Goal: Find specific page/section: Find specific page/section

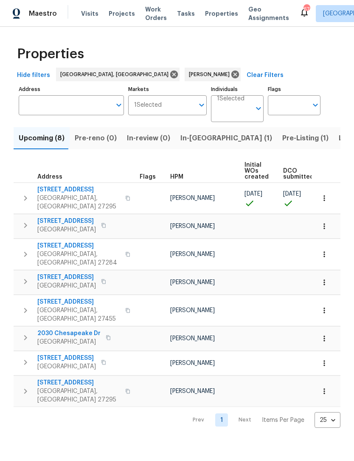
click at [65, 197] on span "[GEOGRAPHIC_DATA], [GEOGRAPHIC_DATA] 27295" at bounding box center [78, 202] width 83 height 17
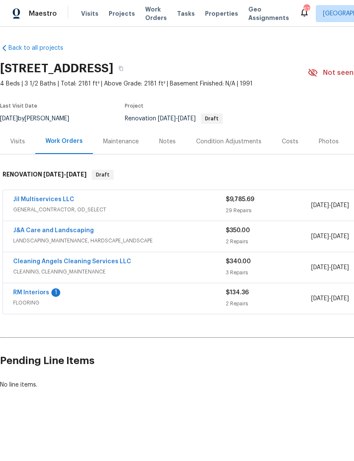
click at [46, 201] on link "Jil Multiservices LLC" at bounding box center [43, 199] width 61 height 6
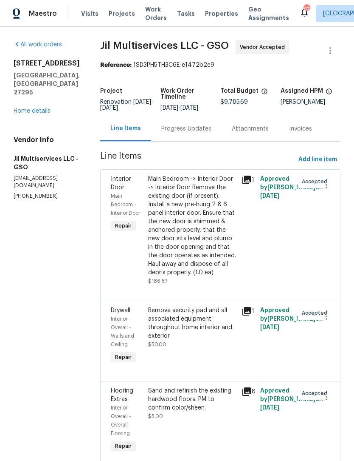
click at [45, 108] on link "Home details" at bounding box center [32, 111] width 37 height 6
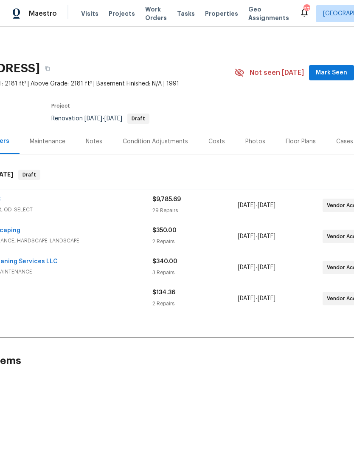
scroll to position [0, 83]
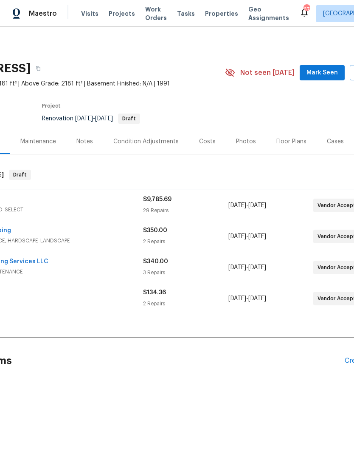
click at [321, 71] on span "Mark Seen" at bounding box center [322, 73] width 31 height 11
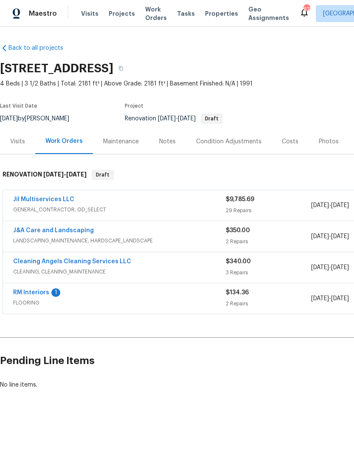
scroll to position [0, 0]
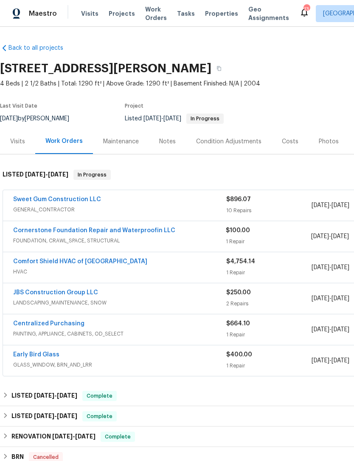
click at [213, 15] on span "Properties" at bounding box center [221, 13] width 33 height 8
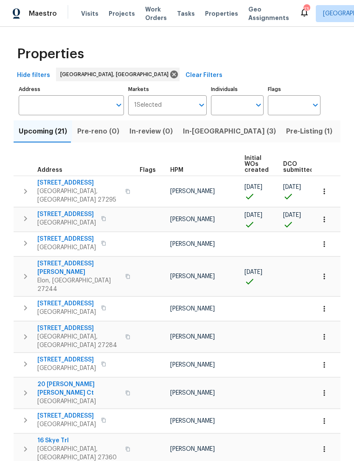
click at [185, 113] on input "Markets" at bounding box center [178, 105] width 33 height 20
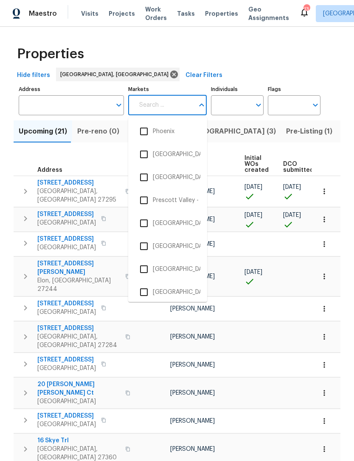
scroll to position [1306, 0]
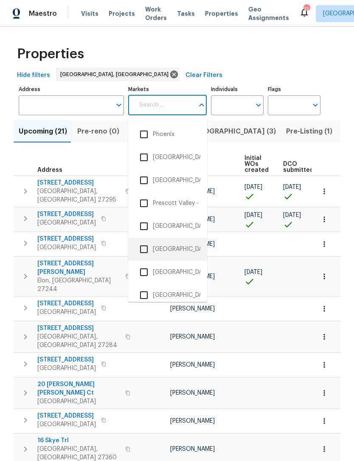
click at [185, 250] on li "[GEOGRAPHIC_DATA]-[GEOGRAPHIC_DATA]" at bounding box center [167, 249] width 65 height 18
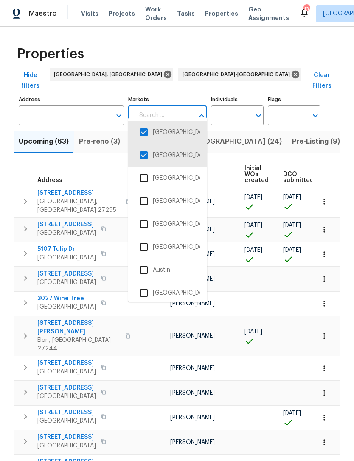
click at [147, 132] on input "checkbox" at bounding box center [144, 132] width 18 height 18
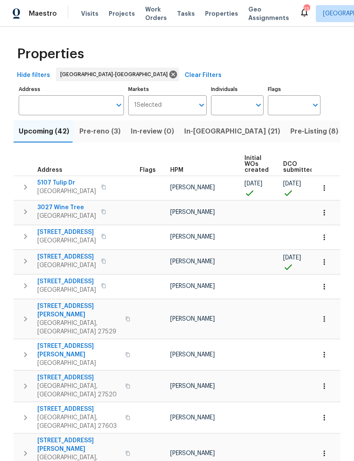
click at [107, 136] on span "Pre-reno (3)" at bounding box center [99, 131] width 41 height 12
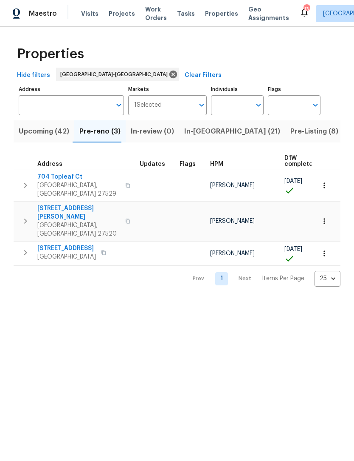
click at [51, 131] on span "Upcoming (42)" at bounding box center [44, 131] width 51 height 12
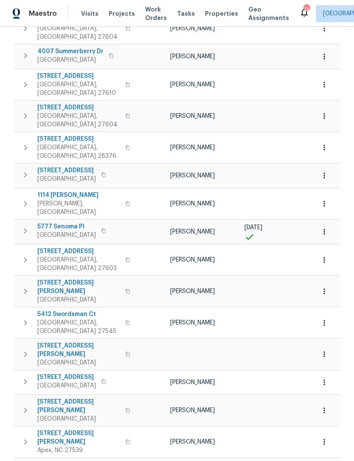
click at [265, 426] on td at bounding box center [260, 441] width 39 height 31
